Goal: Information Seeking & Learning: Find specific fact

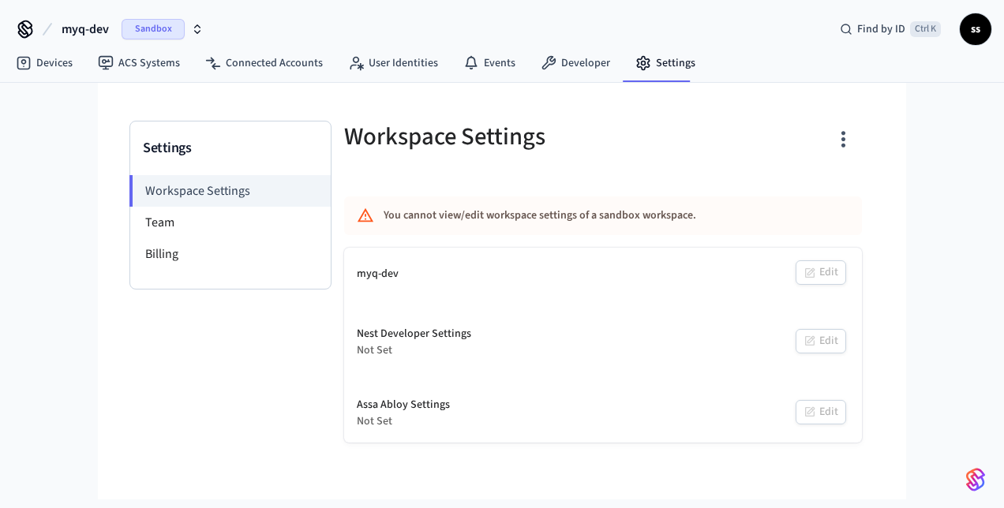
click at [88, 28] on span "myq-dev" at bounding box center [85, 29] width 47 height 19
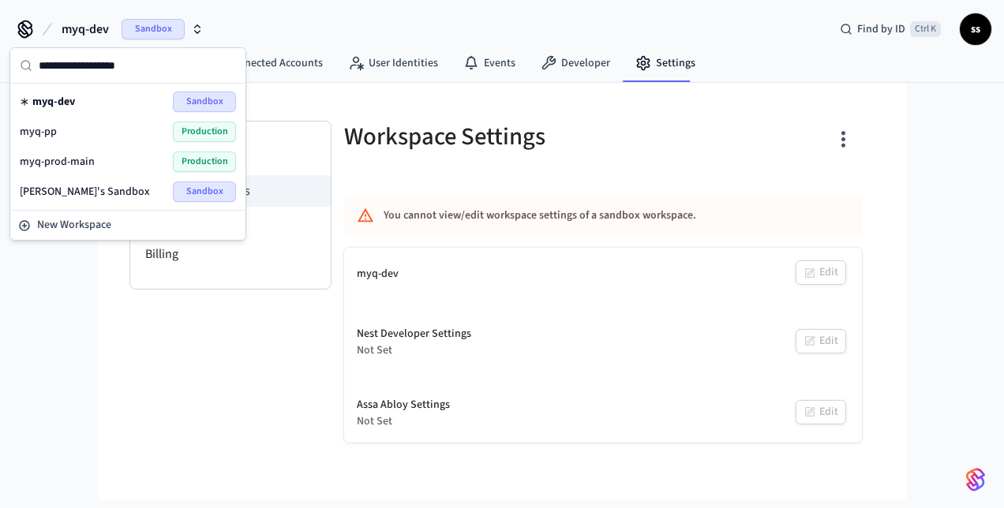
click at [77, 160] on span "myq-prod-main" at bounding box center [57, 162] width 75 height 16
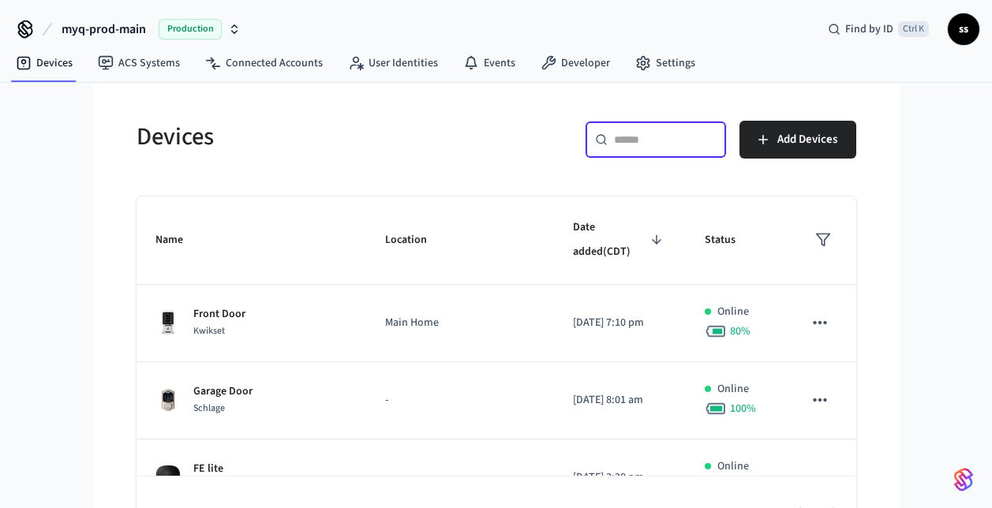
click at [634, 139] on input "text" at bounding box center [665, 140] width 103 height 16
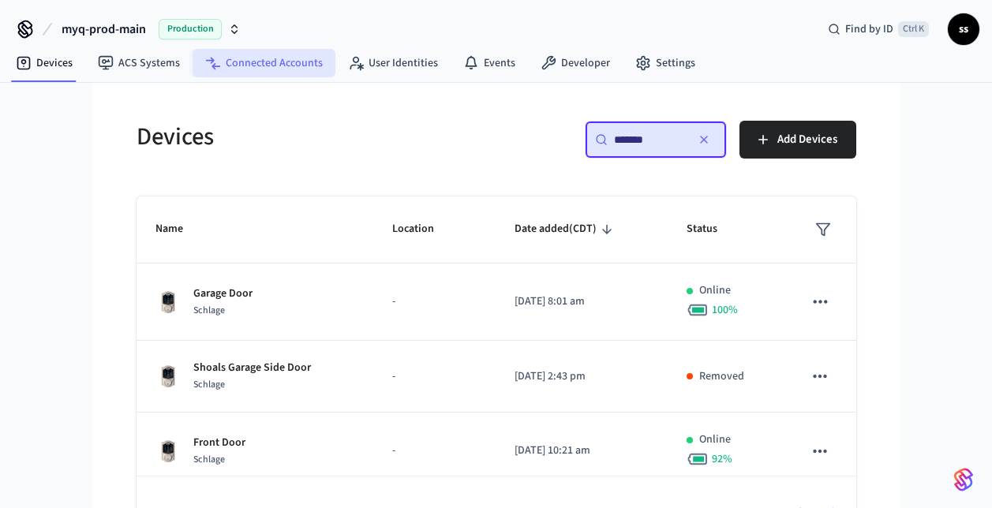
type input "*******"
click at [302, 67] on link "Connected Accounts" at bounding box center [264, 63] width 143 height 28
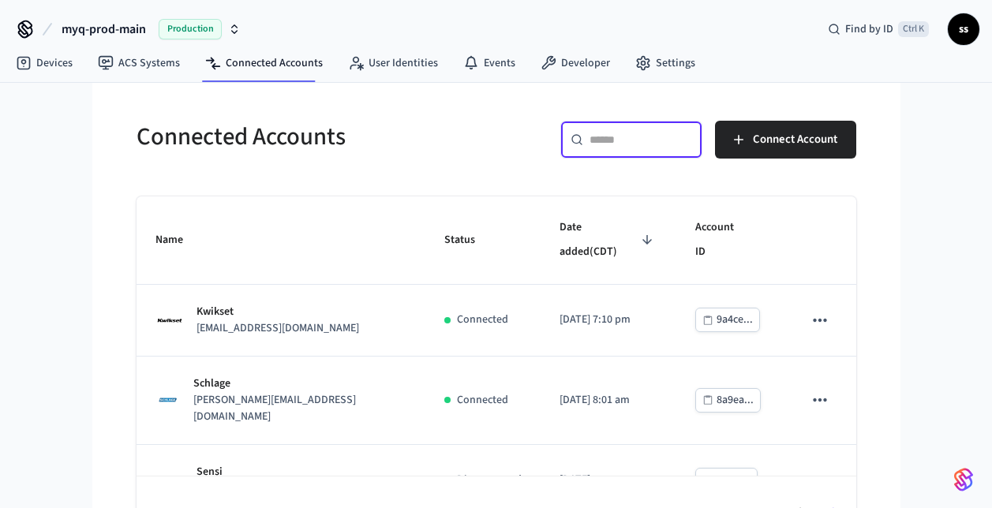
click at [636, 140] on input "text" at bounding box center [641, 140] width 103 height 16
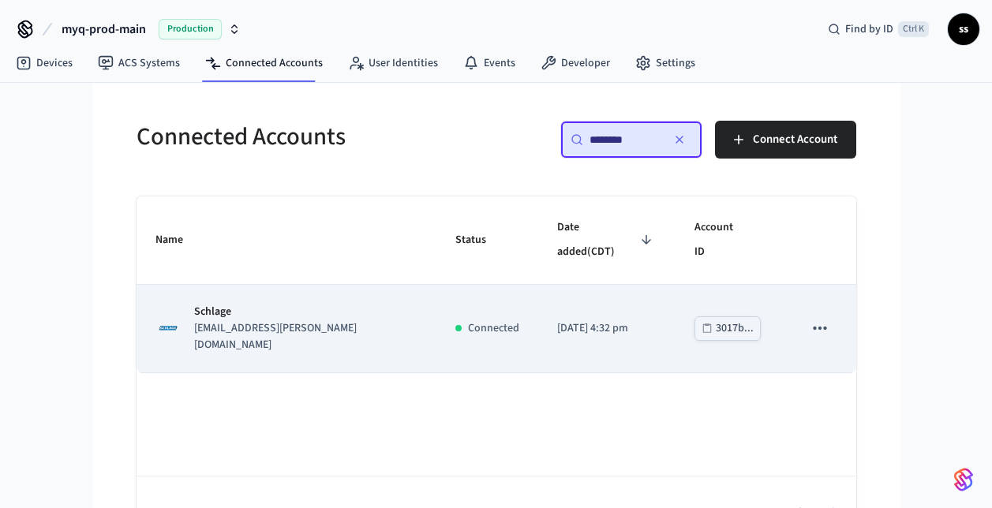
type input "********"
click at [359, 285] on td "Schlage schlage2@chamberlain.mailosaur.net" at bounding box center [287, 329] width 300 height 88
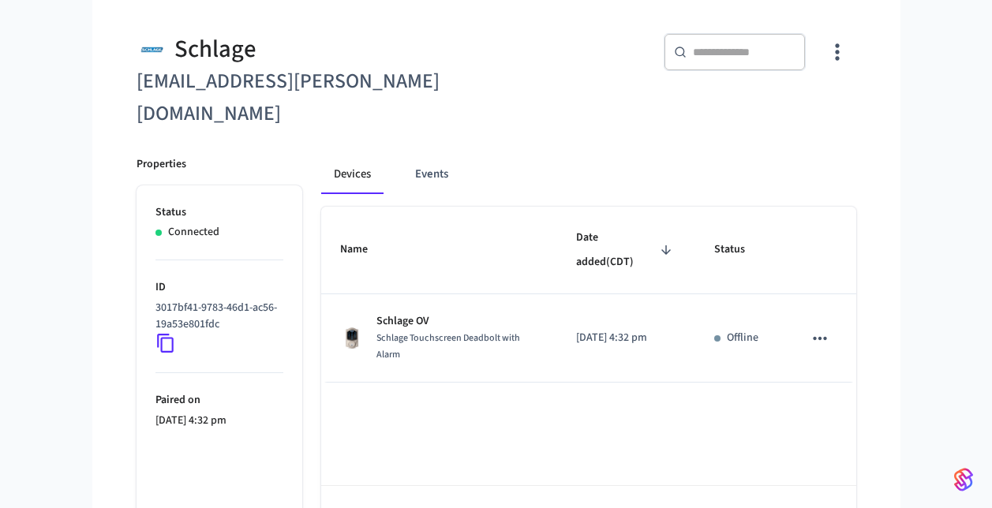
scroll to position [122, 0]
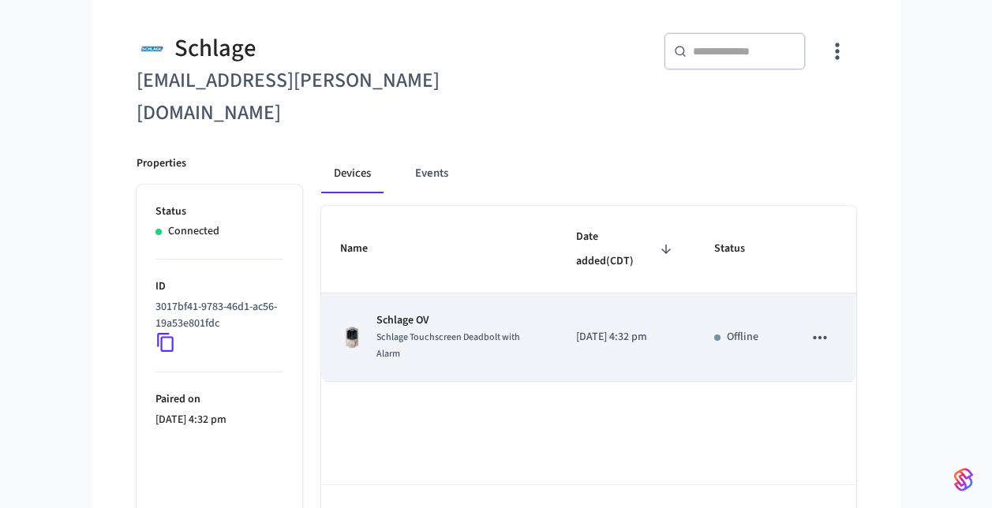
click at [456, 331] on span "Schlage Touchscreen Deadbolt with Alarm" at bounding box center [448, 346] width 144 height 30
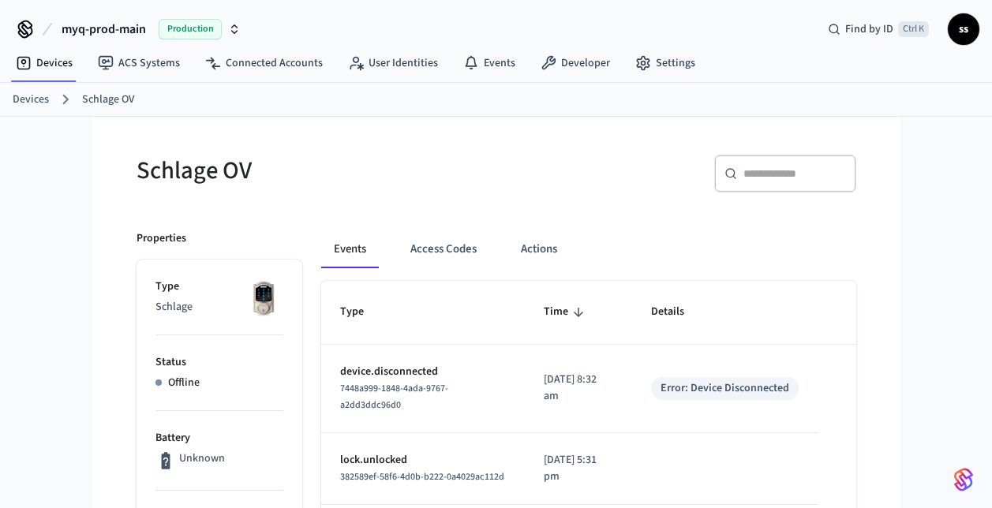
click at [99, 28] on span "myq-prod-main" at bounding box center [104, 29] width 84 height 19
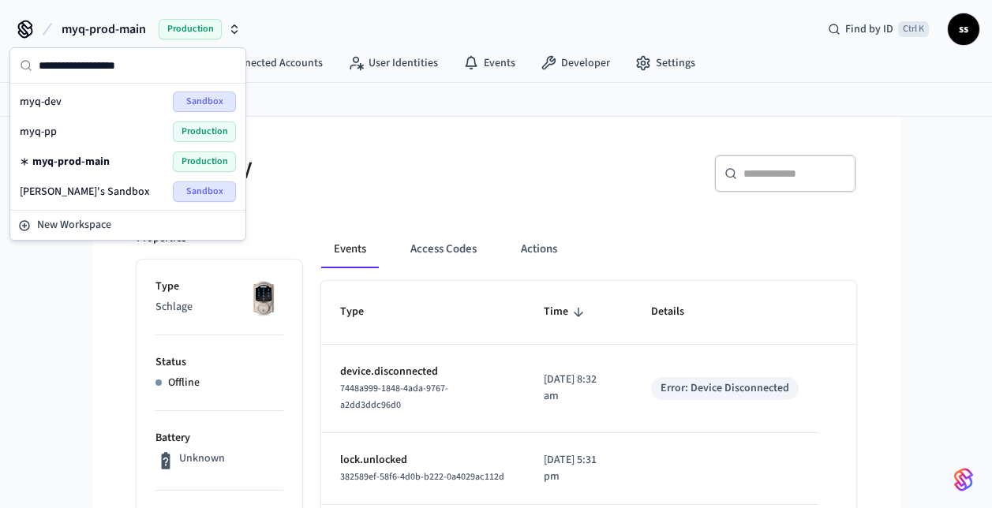
click at [80, 128] on div "myq-pp Production" at bounding box center [128, 132] width 216 height 21
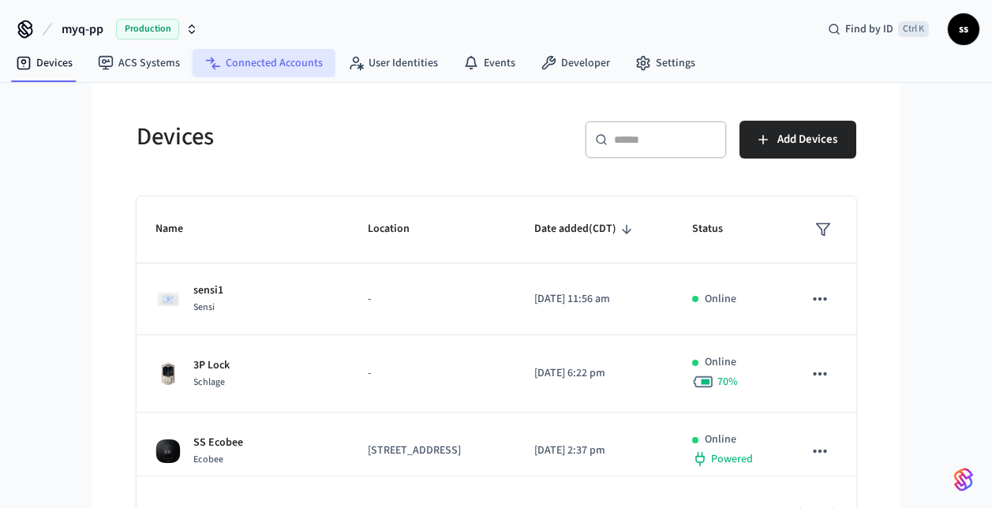
click at [281, 62] on link "Connected Accounts" at bounding box center [264, 63] width 143 height 28
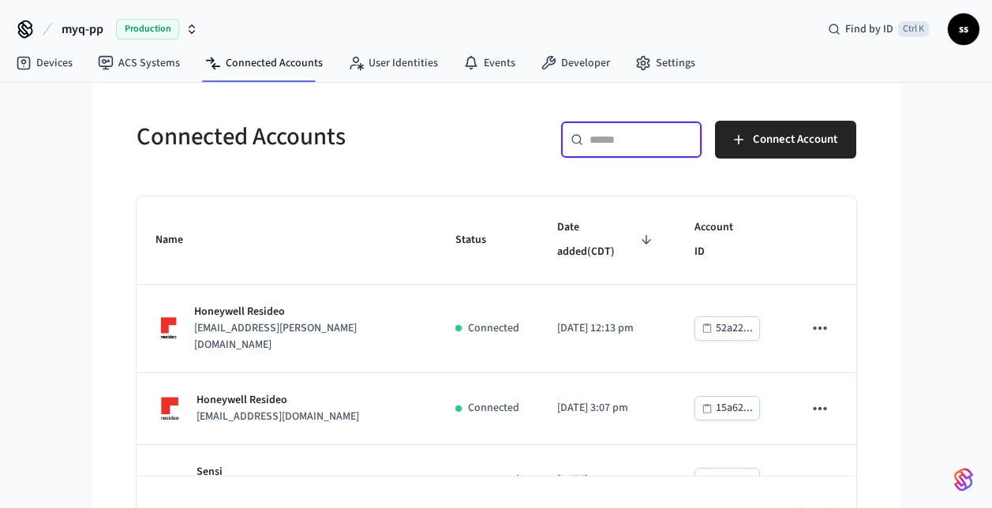
click at [615, 140] on input "text" at bounding box center [641, 140] width 103 height 16
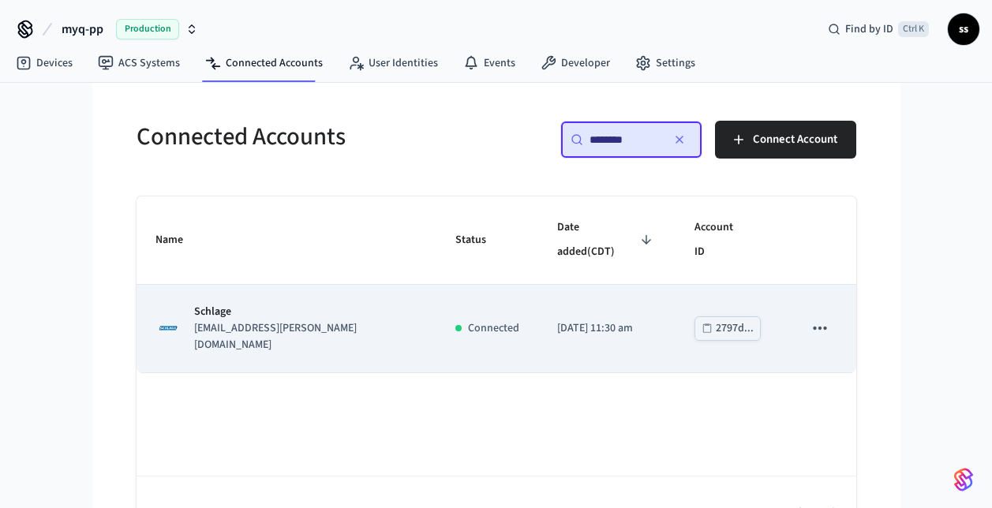
type input "********"
click at [324, 304] on p "Schlage" at bounding box center [305, 312] width 223 height 17
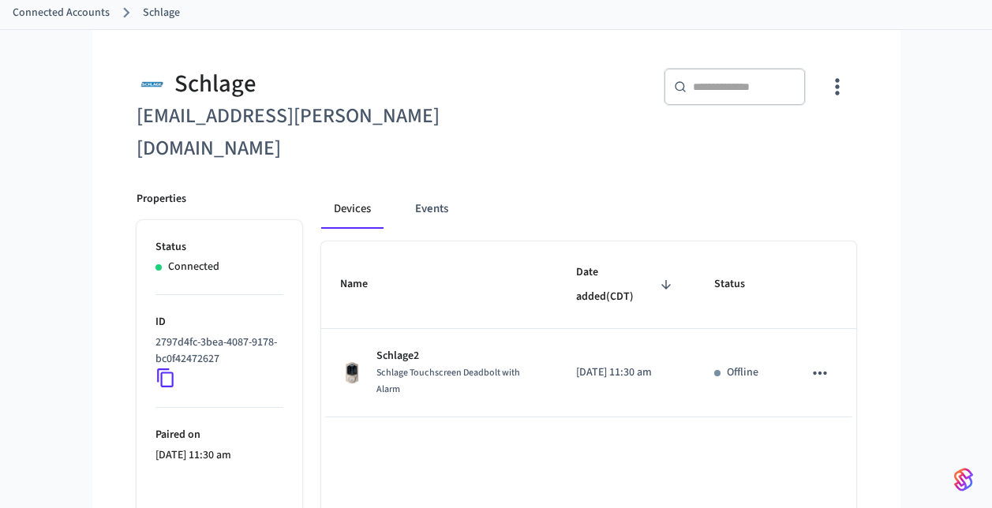
scroll to position [101, 0]
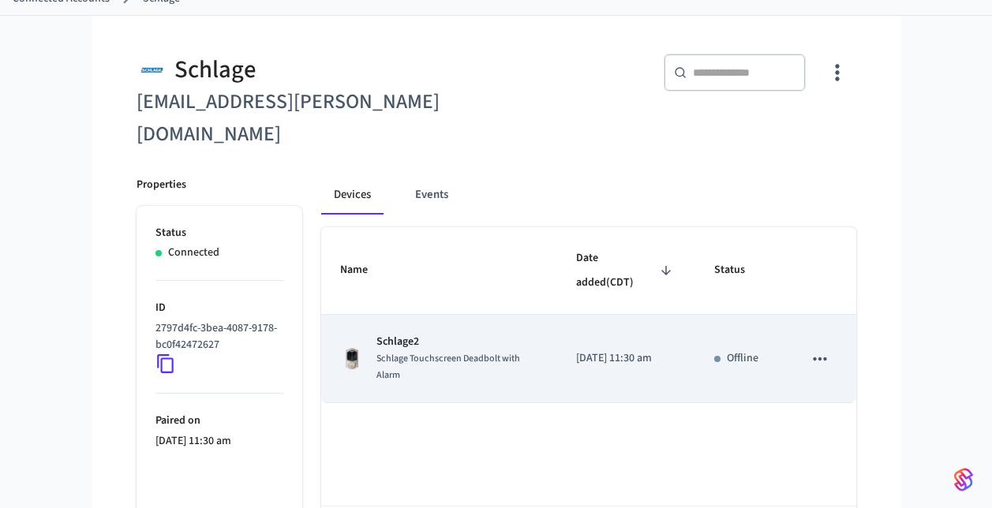
click at [453, 352] on span "Schlage Touchscreen Deadbolt with Alarm" at bounding box center [448, 367] width 144 height 30
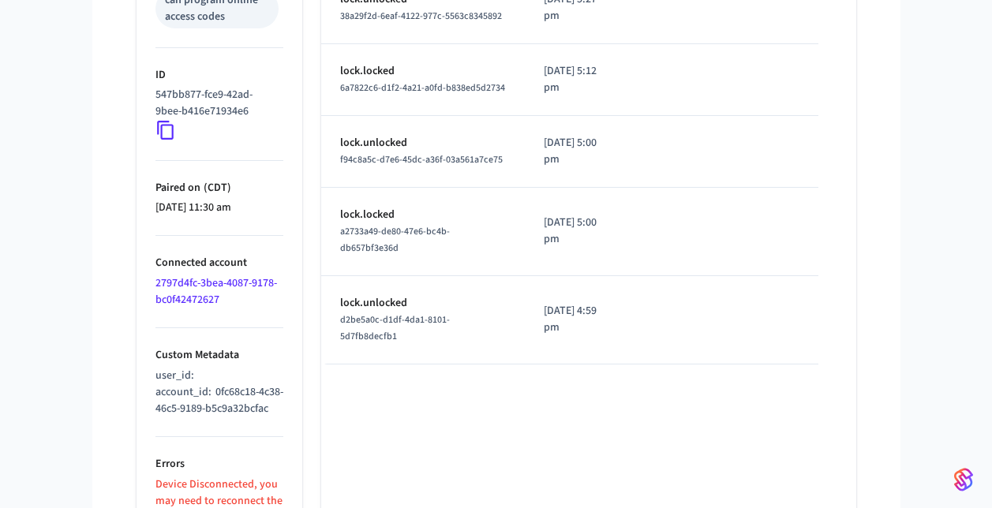
scroll to position [749, 0]
click at [167, 134] on icon at bounding box center [165, 129] width 21 height 21
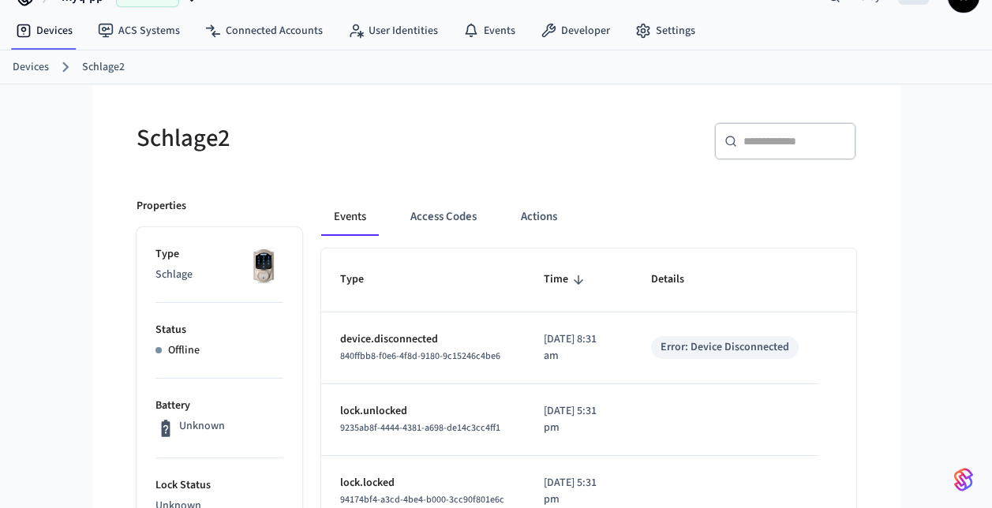
scroll to position [0, 0]
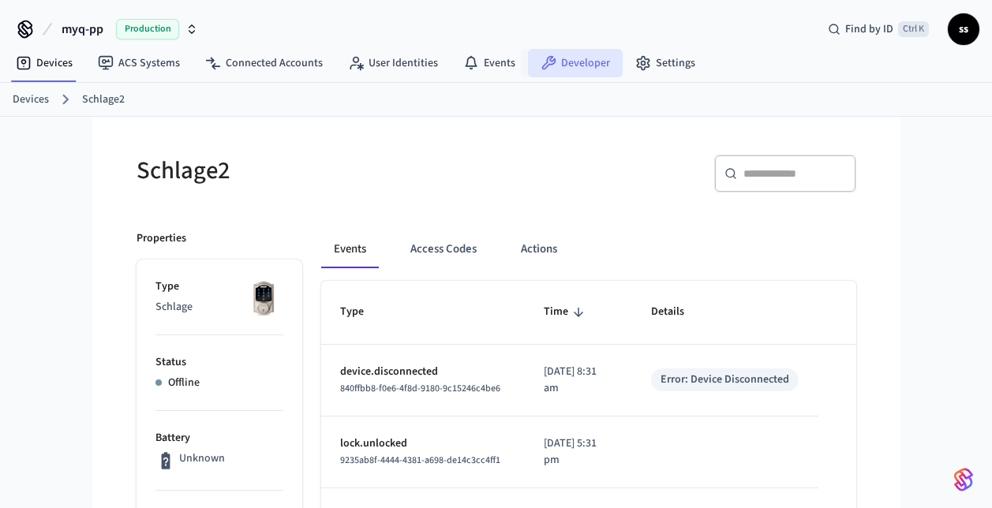
click at [547, 57] on icon at bounding box center [549, 63] width 16 height 16
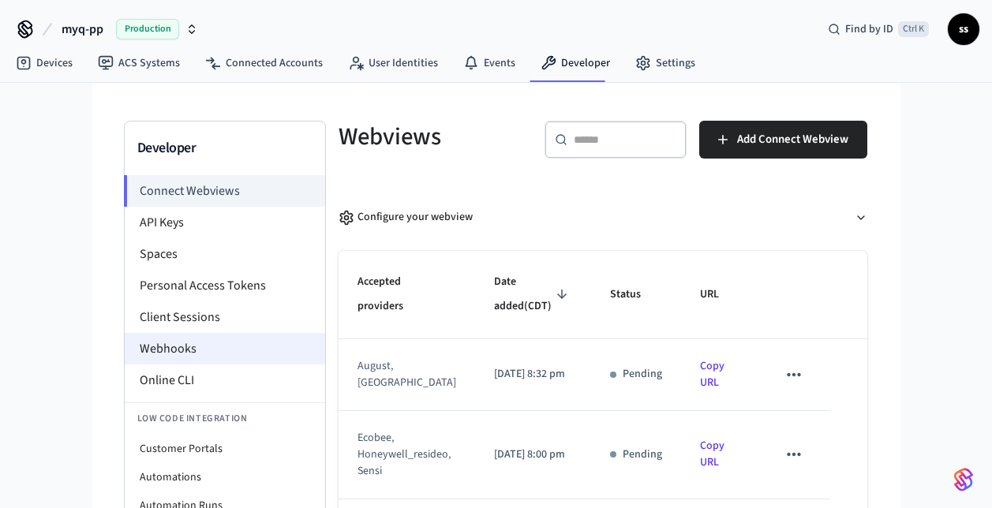
click at [219, 343] on li "Webhooks" at bounding box center [225, 349] width 200 height 32
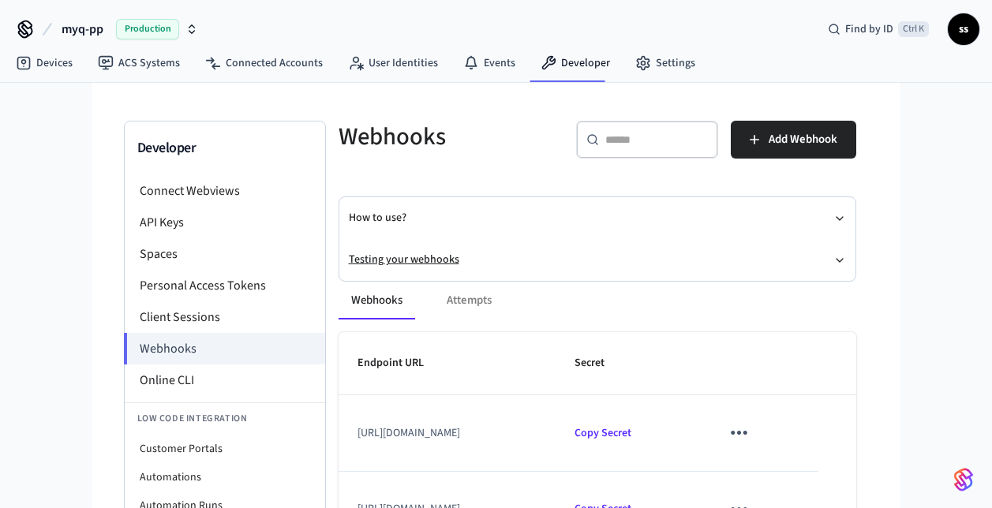
click at [414, 259] on button "Testing your webhooks" at bounding box center [597, 260] width 497 height 42
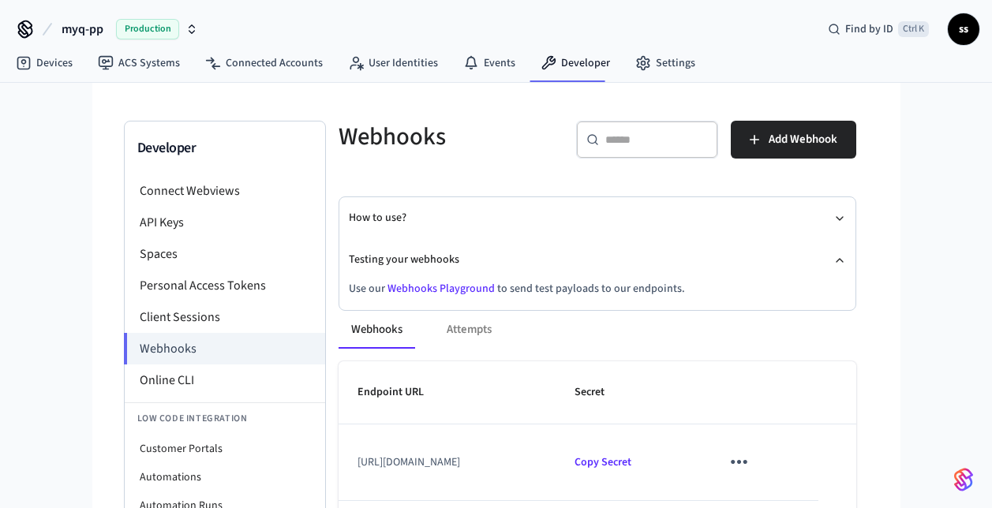
click at [433, 287] on link "Webhooks Playground" at bounding box center [441, 289] width 107 height 16
click at [54, 60] on link "Devices" at bounding box center [44, 63] width 82 height 28
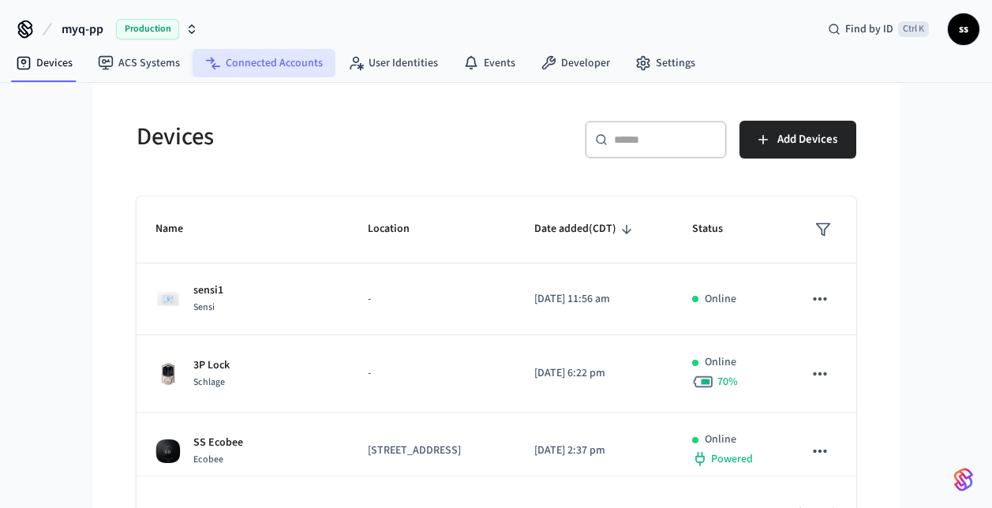
click at [287, 60] on link "Connected Accounts" at bounding box center [264, 63] width 143 height 28
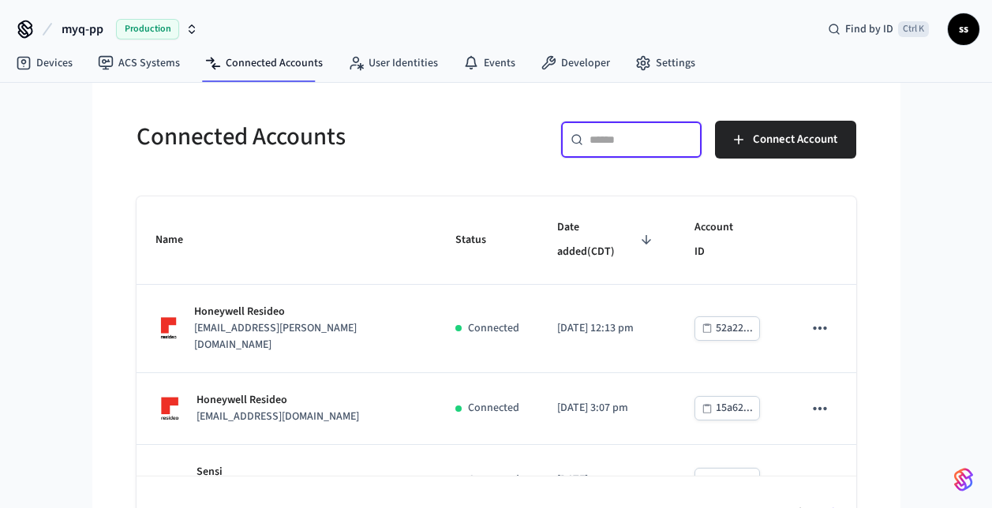
click at [654, 133] on input "text" at bounding box center [641, 140] width 103 height 16
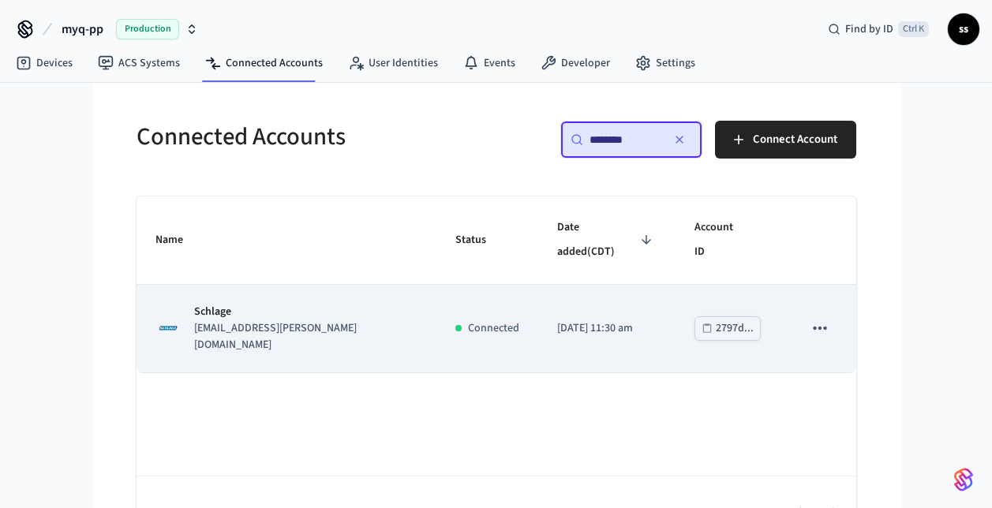
type input "********"
click at [369, 320] on p "[EMAIL_ADDRESS][PERSON_NAME][DOMAIN_NAME]" at bounding box center [305, 336] width 223 height 33
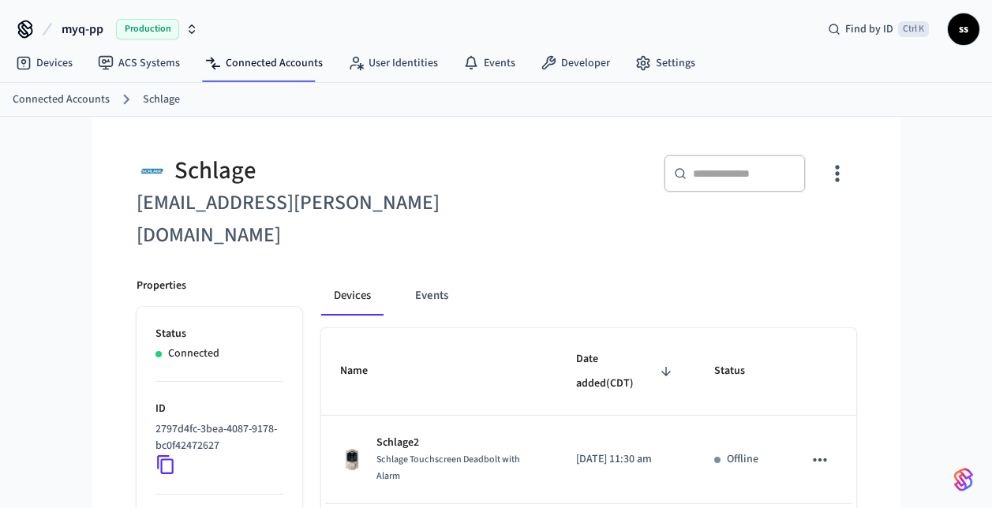
scroll to position [143, 0]
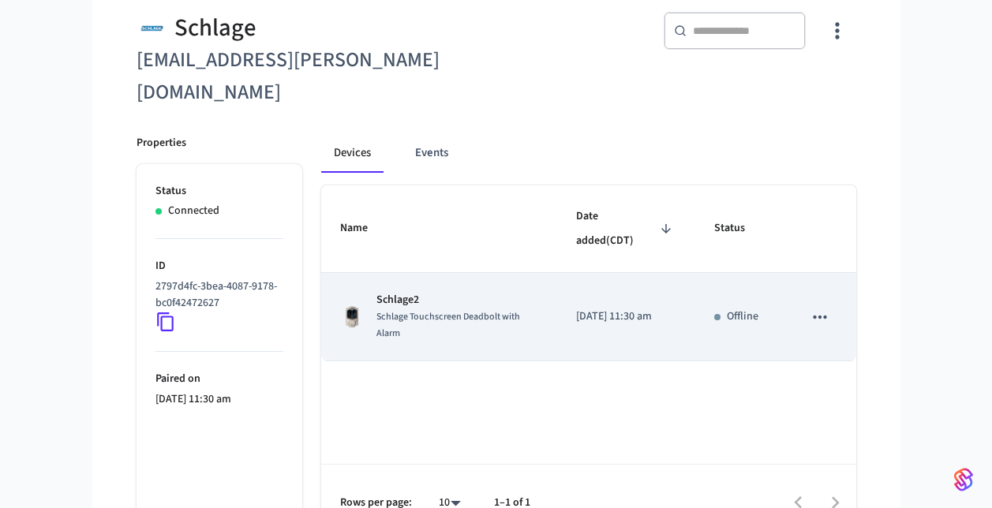
click at [459, 310] on span "Schlage Touchscreen Deadbolt with Alarm" at bounding box center [448, 325] width 144 height 30
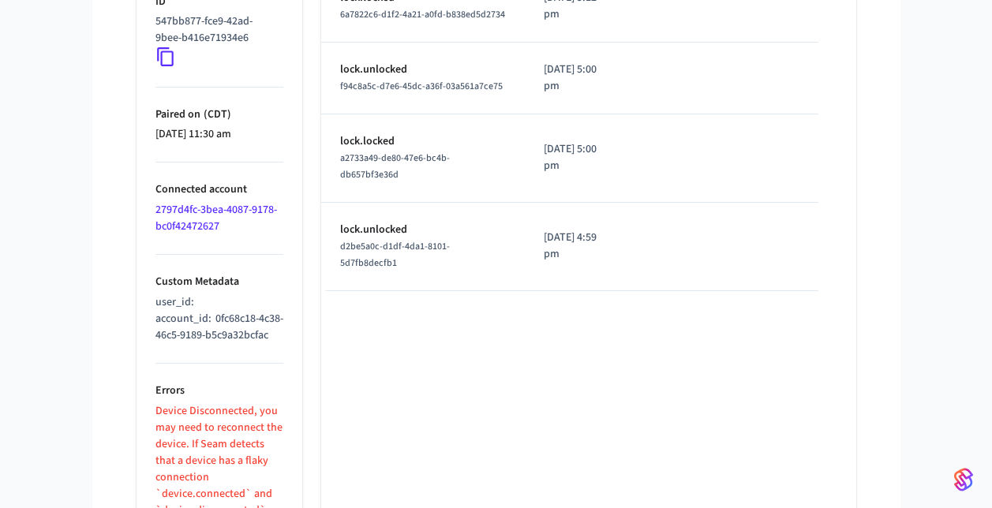
scroll to position [918, 0]
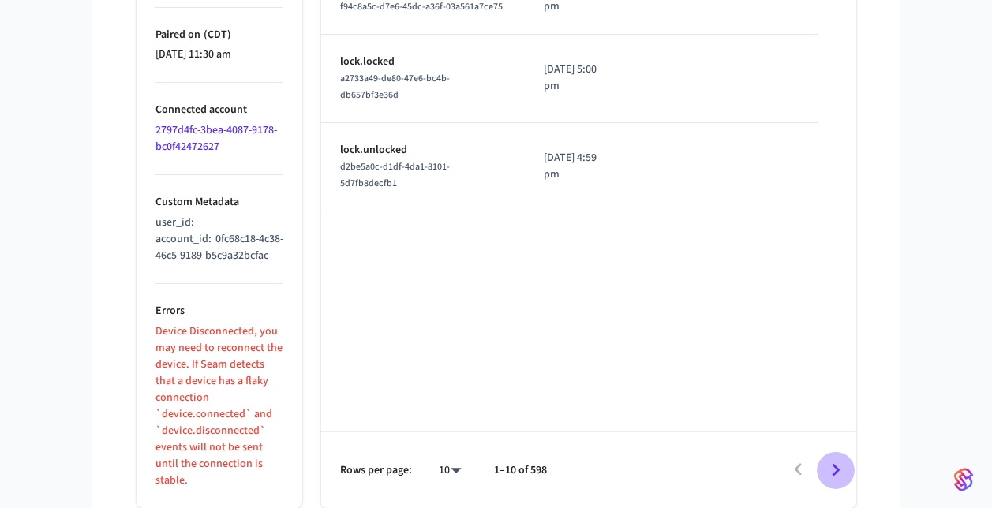
click at [834, 472] on icon "Go to next page" at bounding box center [835, 470] width 24 height 24
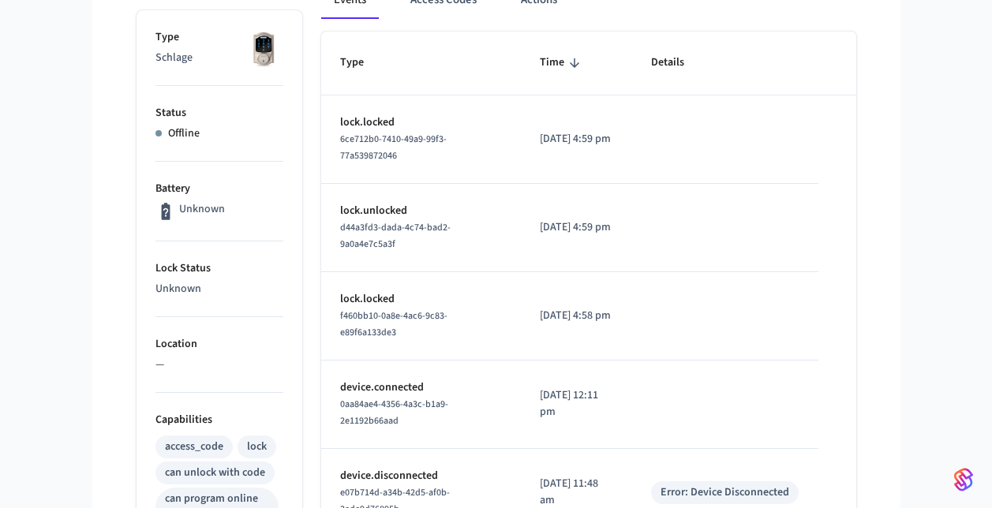
scroll to position [322, 0]
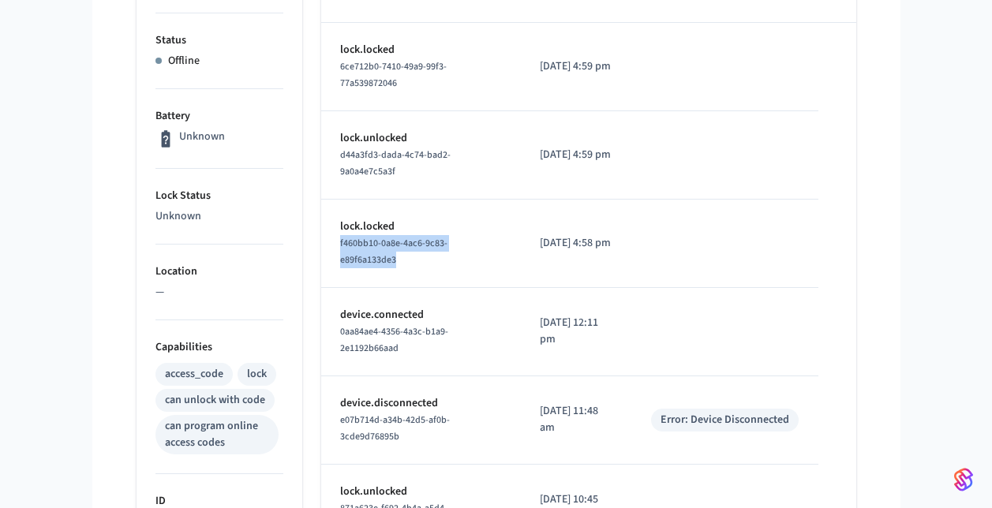
drag, startPoint x: 337, startPoint y: 242, endPoint x: 421, endPoint y: 267, distance: 87.4
click at [421, 267] on td "lock.locked f460bb10-0a8e-4ac6-9c83-e89f6a133de3" at bounding box center [421, 244] width 200 height 88
copy span "f460bb10-0a8e-4ac6-9c83-e89f6a133de3"
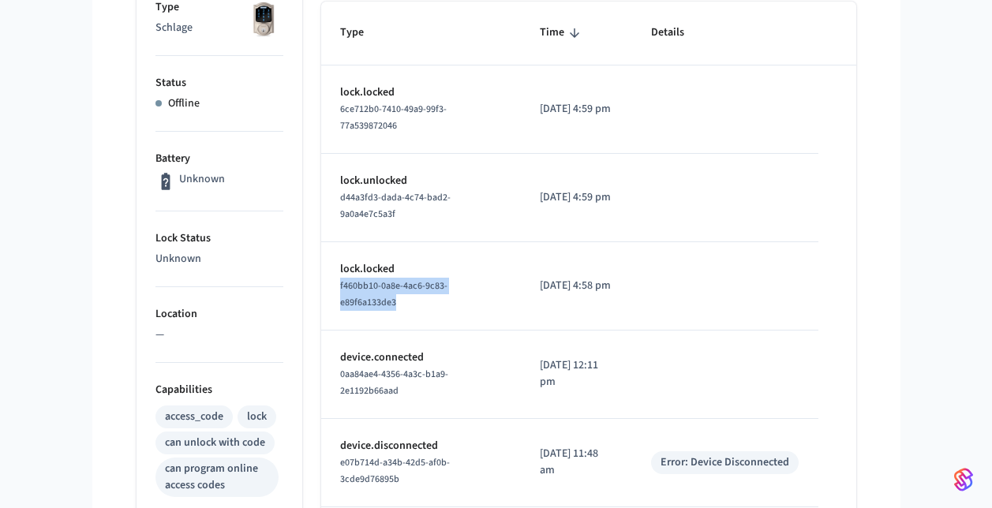
scroll to position [279, 0]
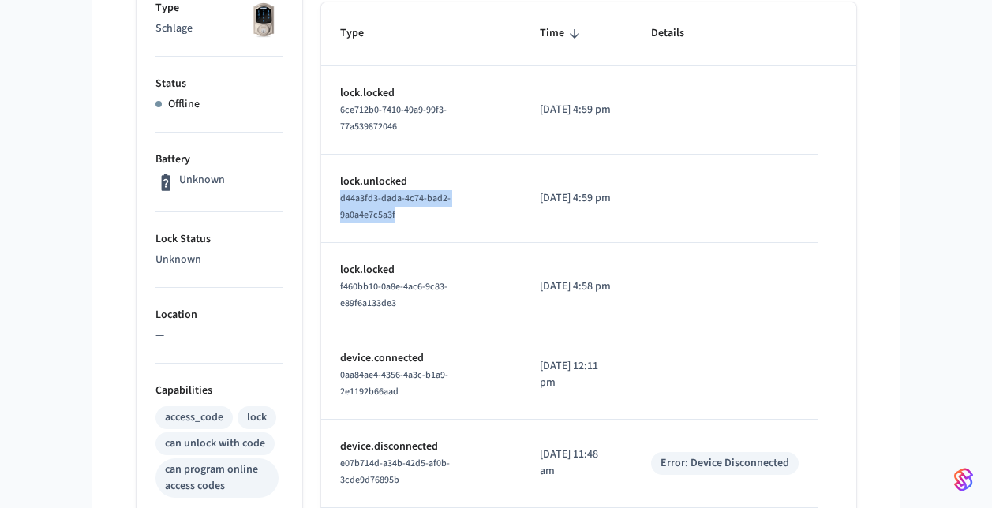
drag, startPoint x: 339, startPoint y: 200, endPoint x: 402, endPoint y: 220, distance: 66.2
click at [402, 220] on td "lock.unlocked d44a3fd3-dada-4c74-bad2-9a0a4e7c5a3f" at bounding box center [421, 199] width 200 height 88
copy span "d44a3fd3-dada-4c74-bad2-9a0a4e7c5a3f"
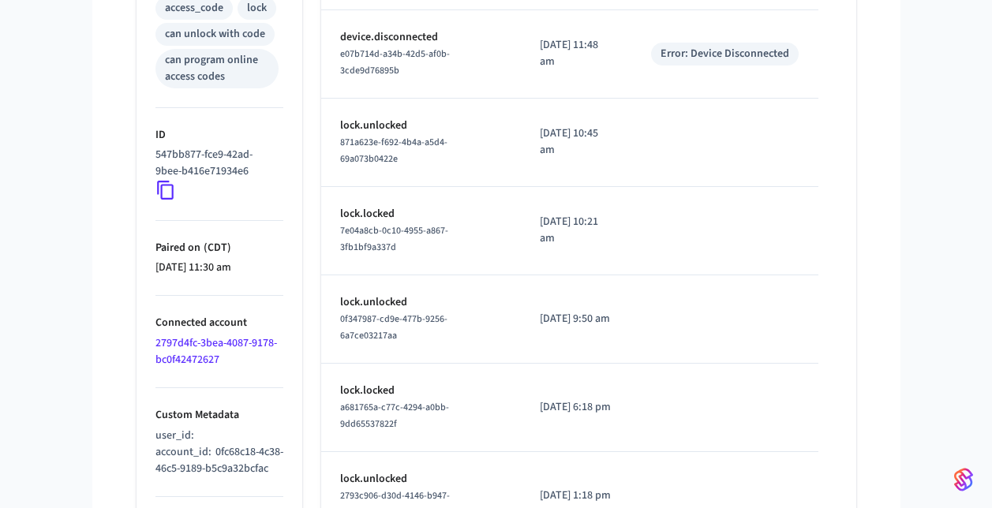
scroll to position [918, 0]
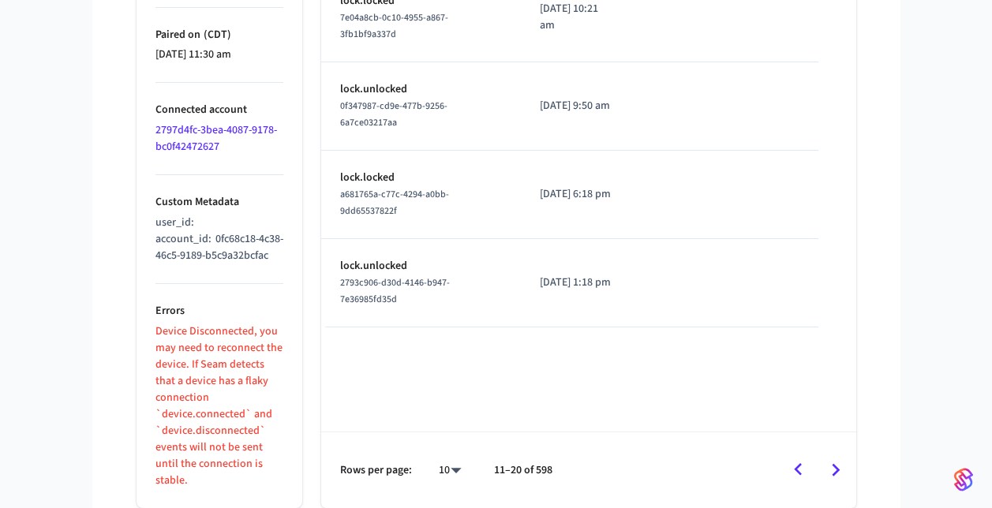
click at [479, 293] on td "lock.unlocked 2793c906-d30d-4146-b947-7e36985fd35d" at bounding box center [421, 283] width 200 height 88
click at [803, 472] on icon "Go to previous page" at bounding box center [798, 470] width 24 height 24
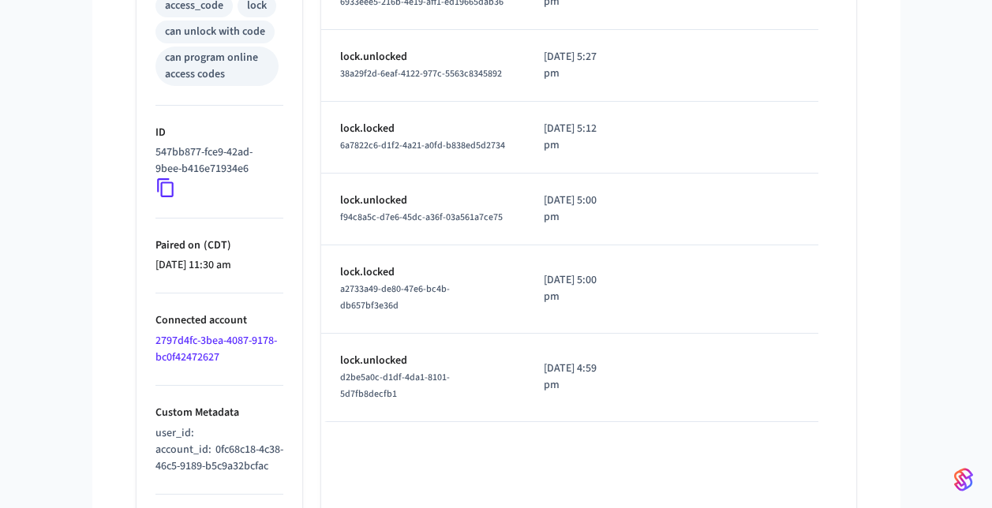
scroll to position [664, 0]
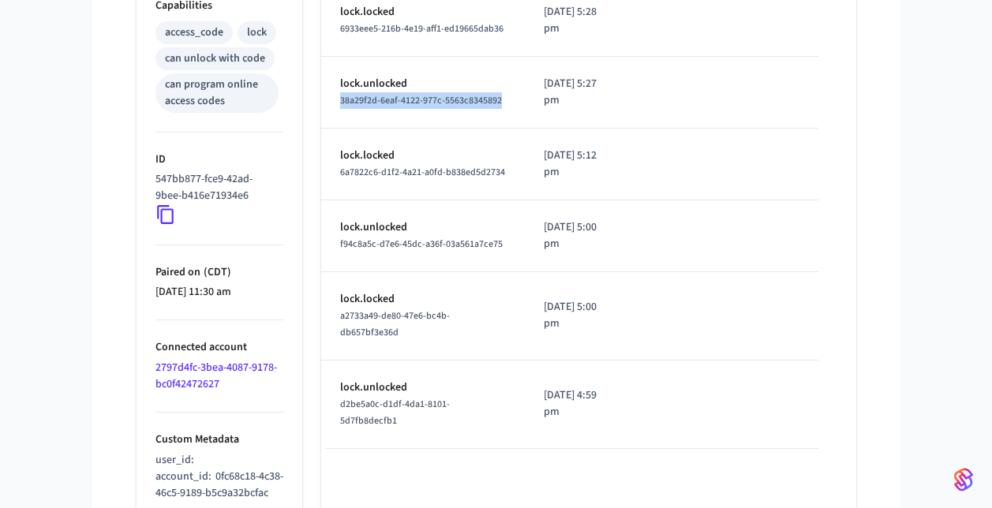
drag, startPoint x: 409, startPoint y: 186, endPoint x: 324, endPoint y: 169, distance: 87.0
click at [324, 129] on td "lock.unlocked 38a29f2d-6eaf-4122-977c-5563c8345892" at bounding box center [423, 93] width 204 height 72
copy span "38a29f2d-6eaf-4122-977c-5563c8345892"
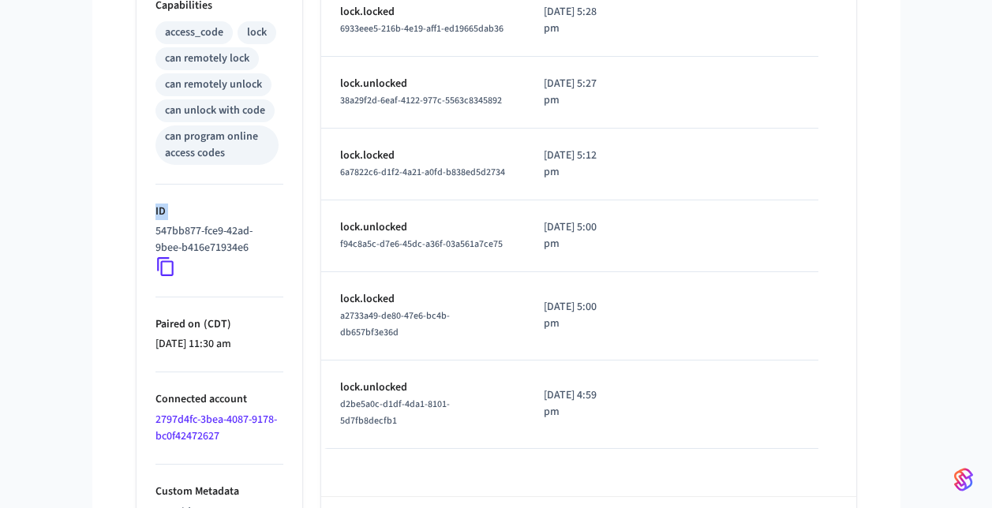
drag, startPoint x: 148, startPoint y: 200, endPoint x: 43, endPoint y: 219, distance: 106.7
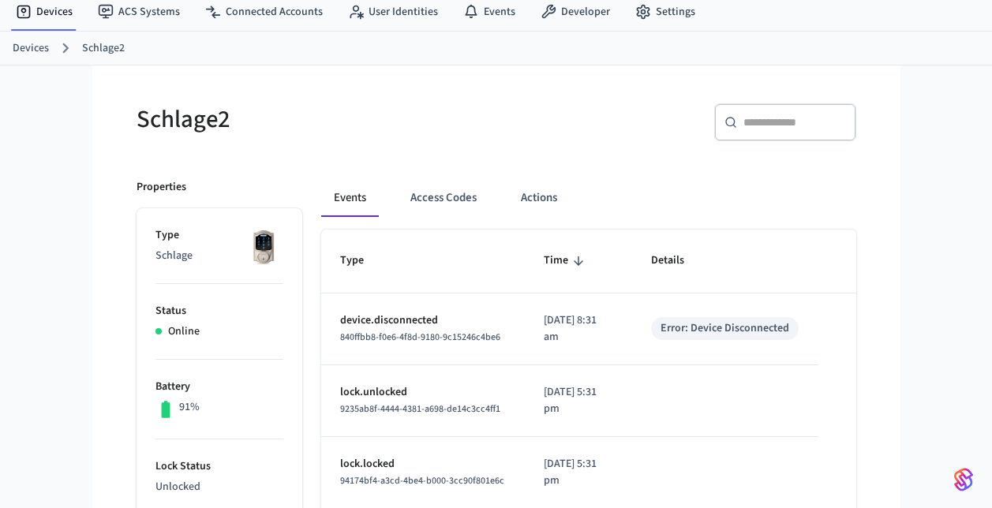
scroll to position [0, 0]
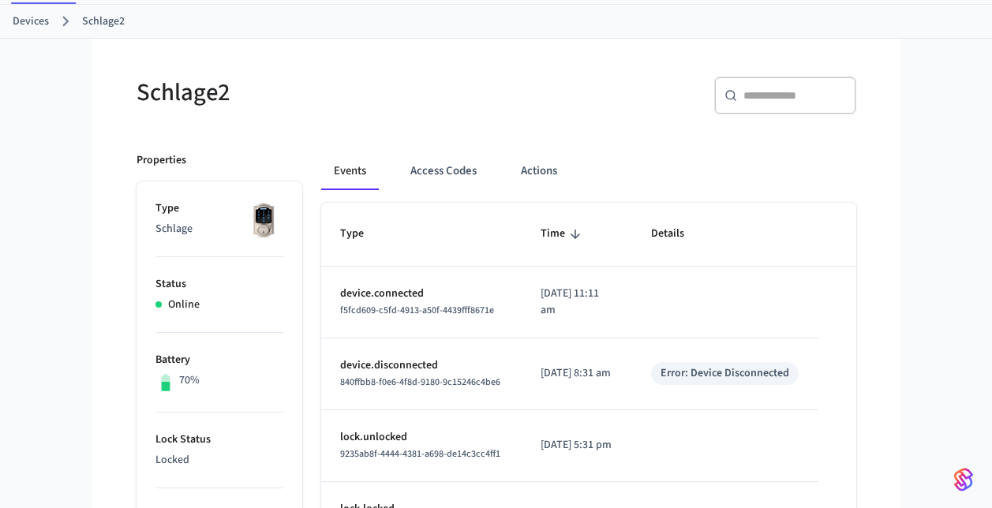
scroll to position [79, 0]
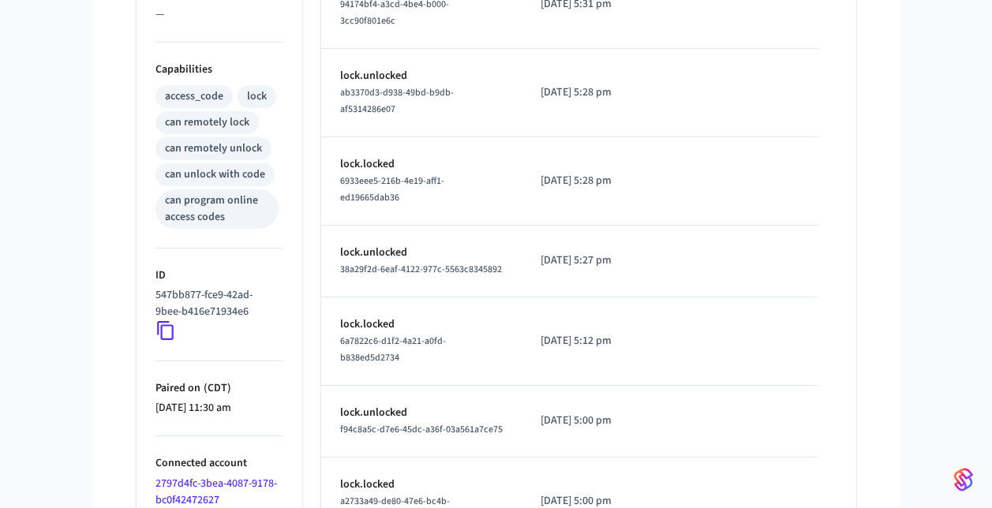
scroll to position [601, 0]
click at [167, 332] on icon at bounding box center [165, 330] width 21 height 21
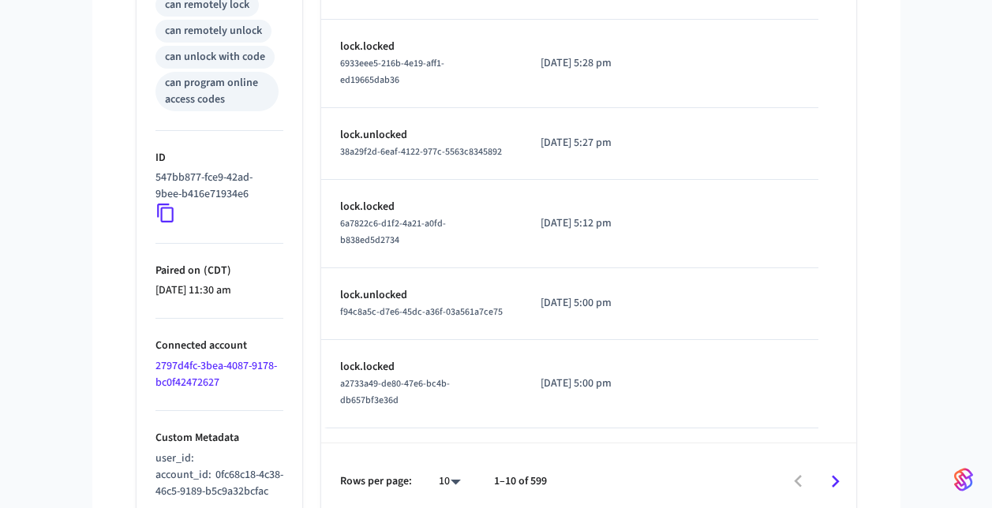
scroll to position [797, 0]
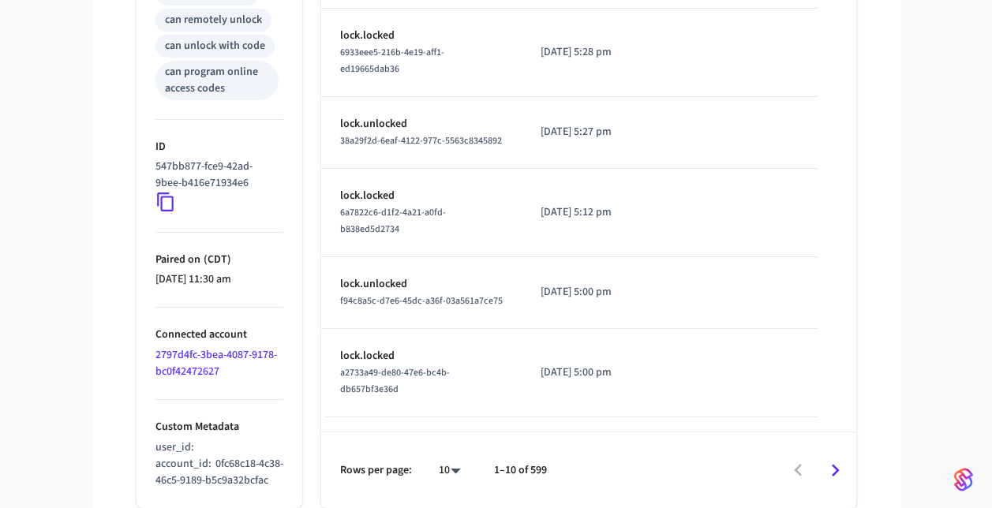
click at [166, 192] on icon at bounding box center [165, 202] width 21 height 21
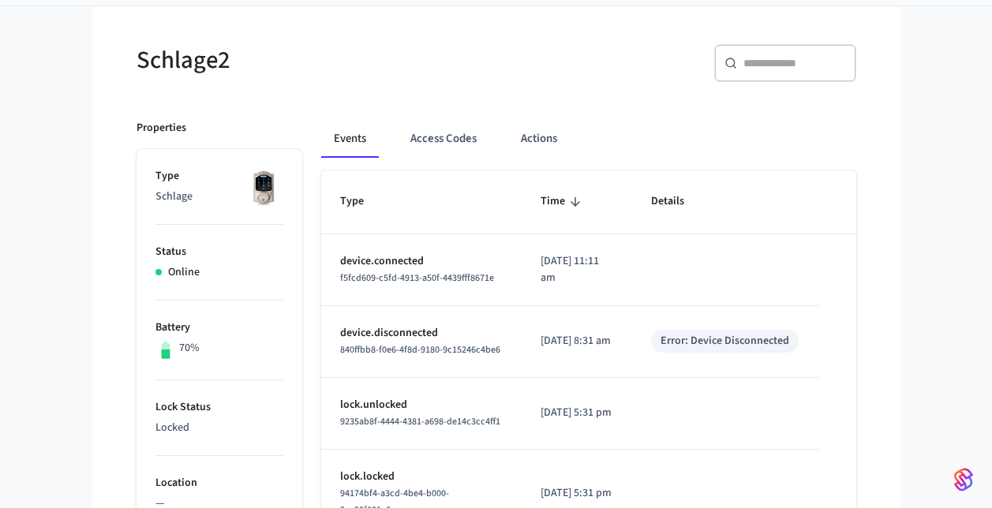
scroll to position [111, 0]
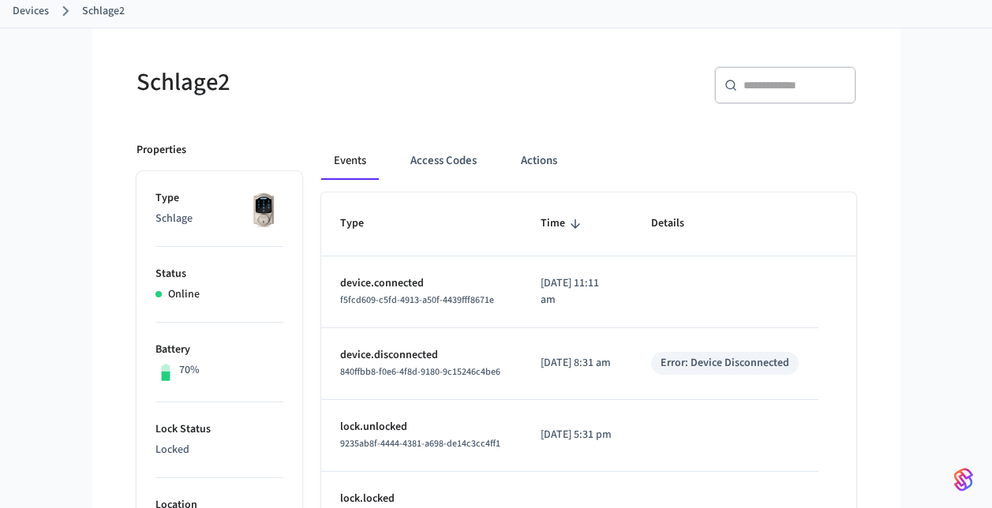
scroll to position [86, 0]
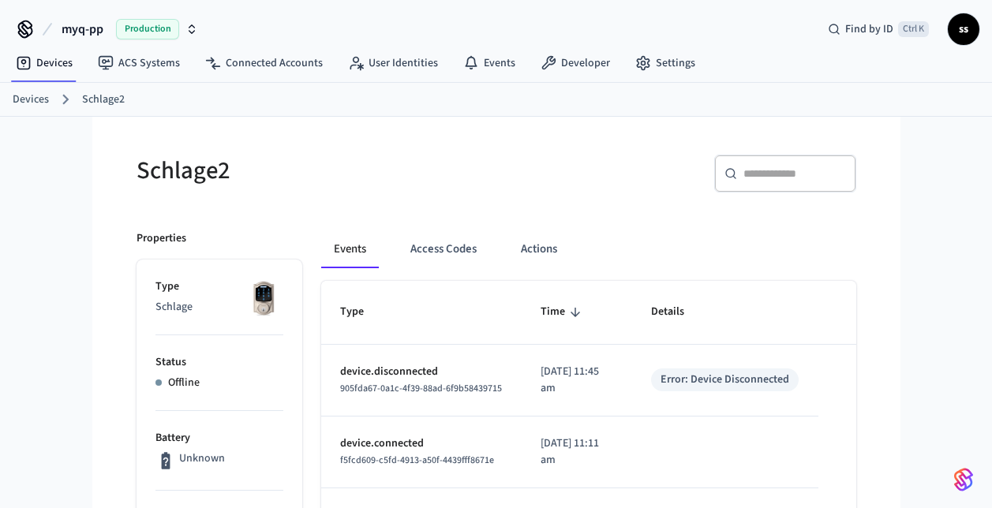
click at [88, 27] on span "myq-pp" at bounding box center [83, 29] width 42 height 19
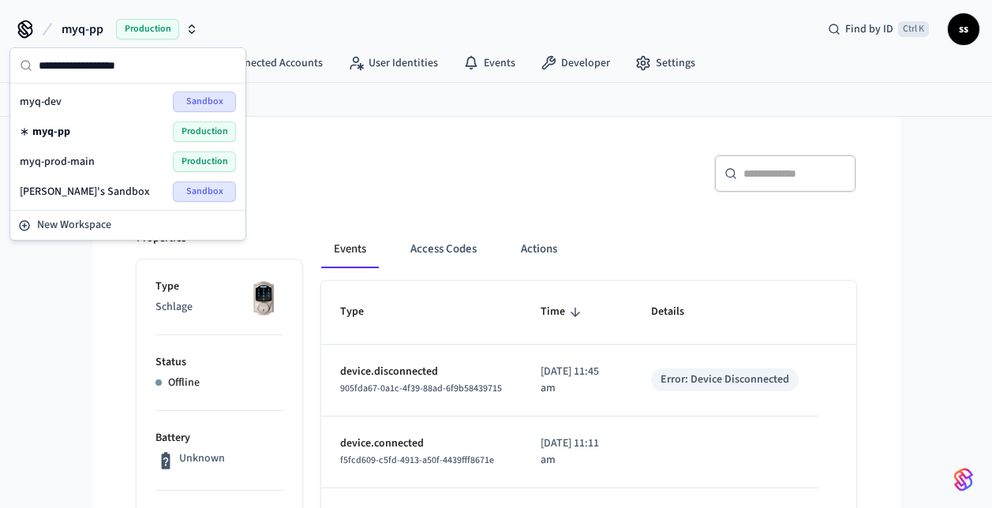
click at [81, 163] on span "myq-prod-main" at bounding box center [57, 162] width 75 height 16
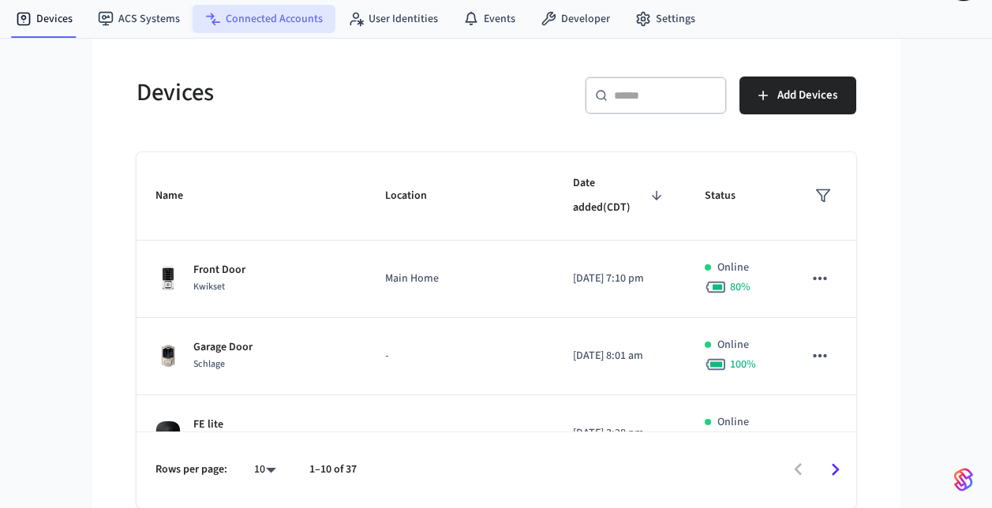
click at [283, 22] on link "Connected Accounts" at bounding box center [264, 19] width 143 height 28
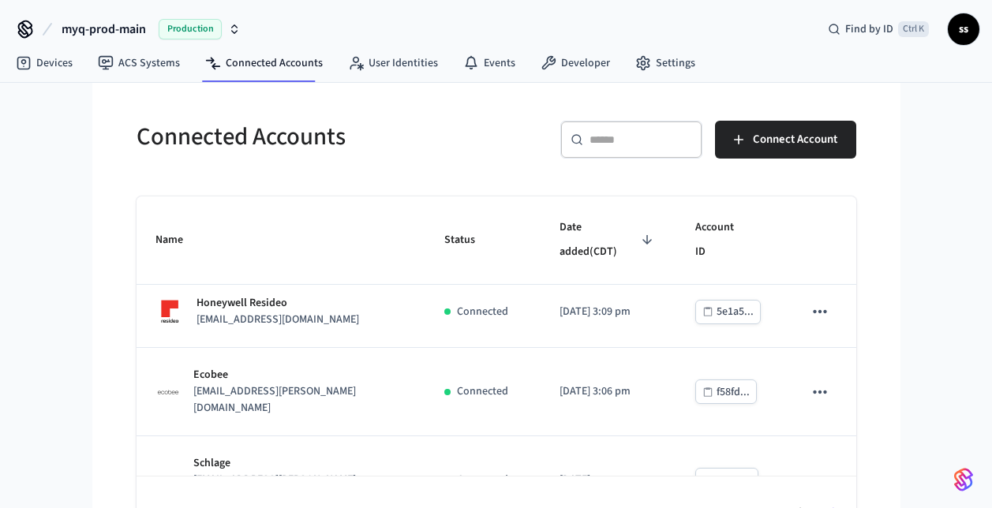
scroll to position [44, 0]
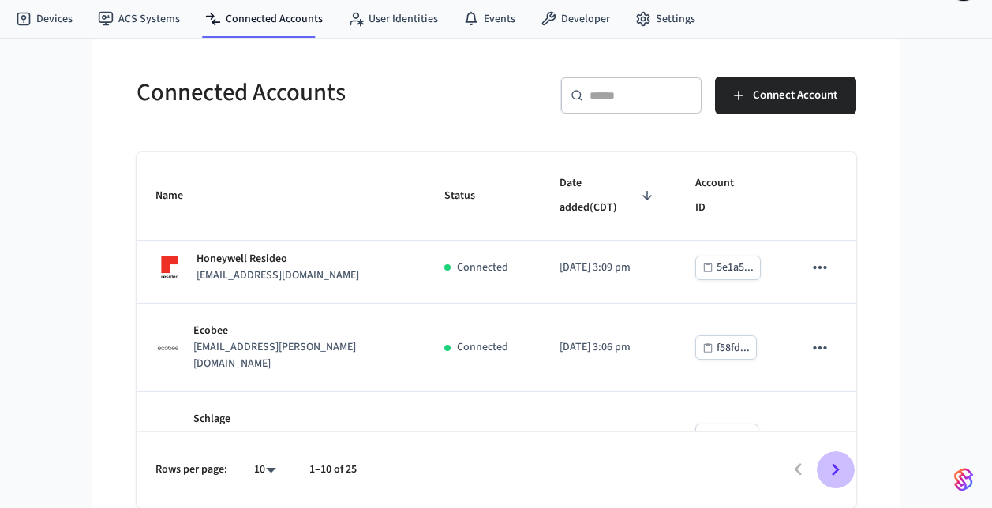
click at [833, 476] on icon "Go to next page" at bounding box center [835, 470] width 24 height 24
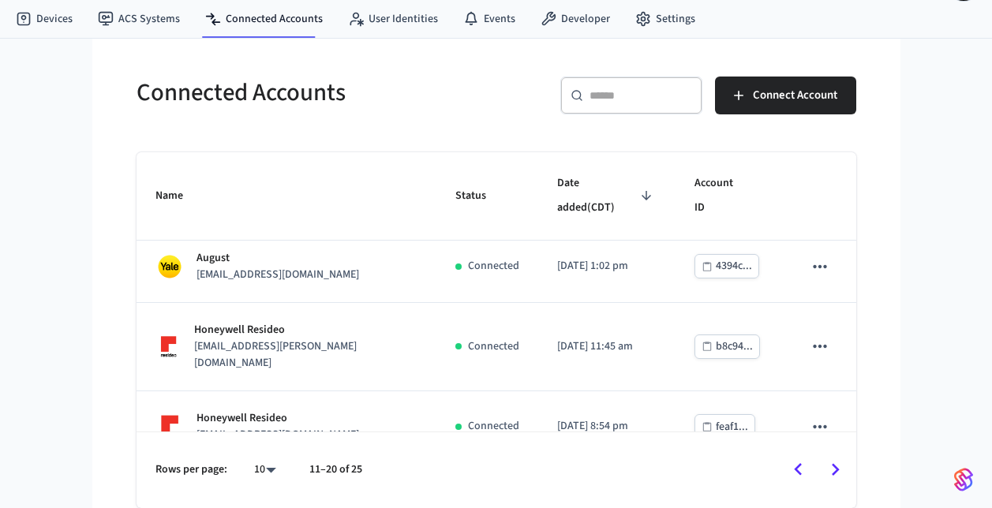
scroll to position [0, 0]
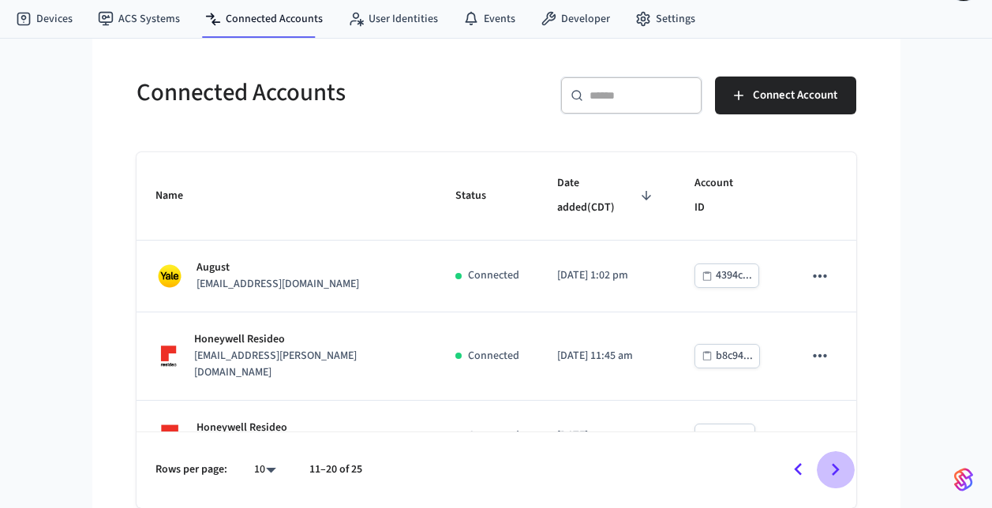
click at [831, 470] on icon "Go to next page" at bounding box center [835, 470] width 24 height 24
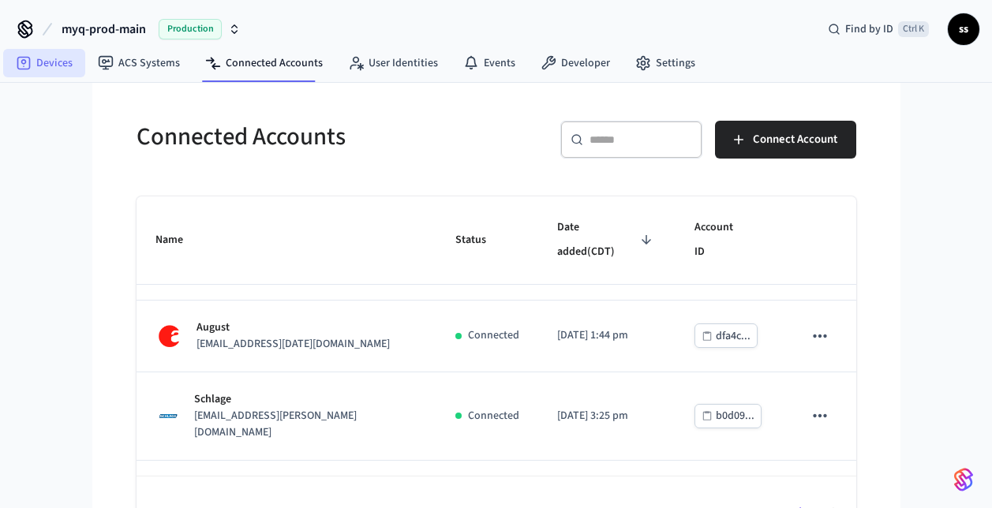
click at [36, 65] on link "Devices" at bounding box center [44, 63] width 82 height 28
